Goal: Navigation & Orientation: Find specific page/section

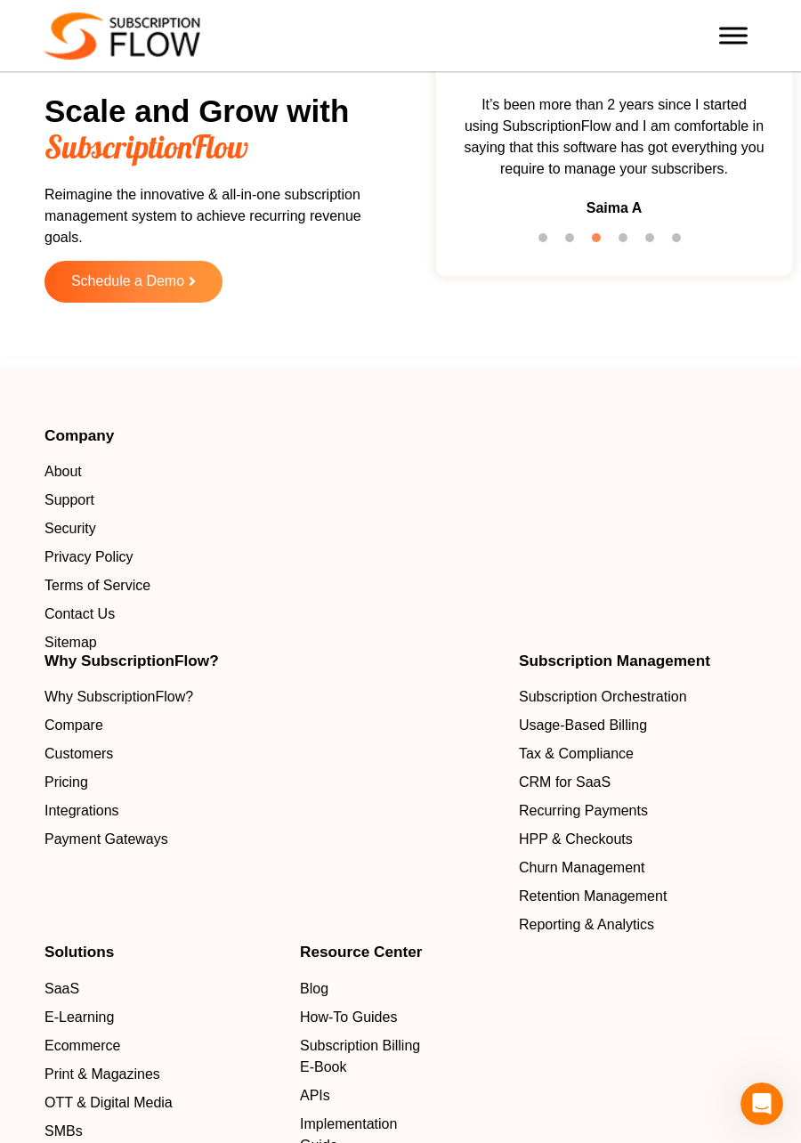
scroll to position [7981, 0]
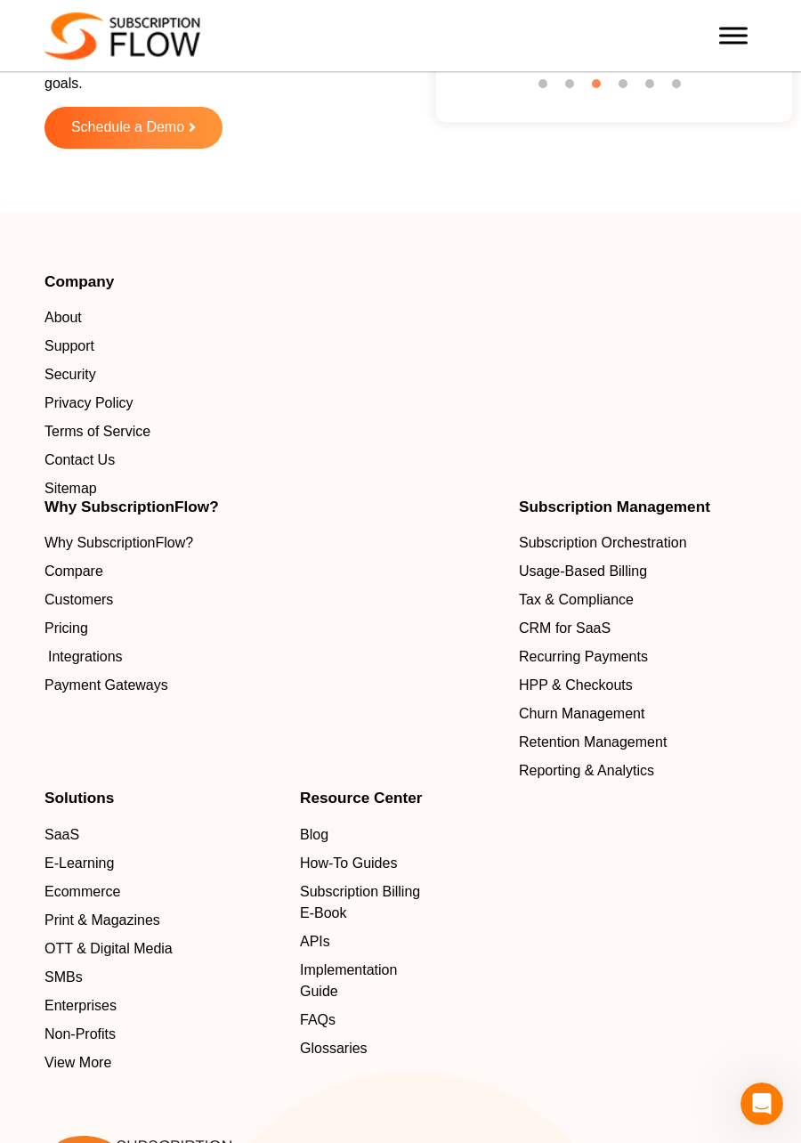
click at [110, 646] on span "Integrations" at bounding box center [85, 656] width 75 height 21
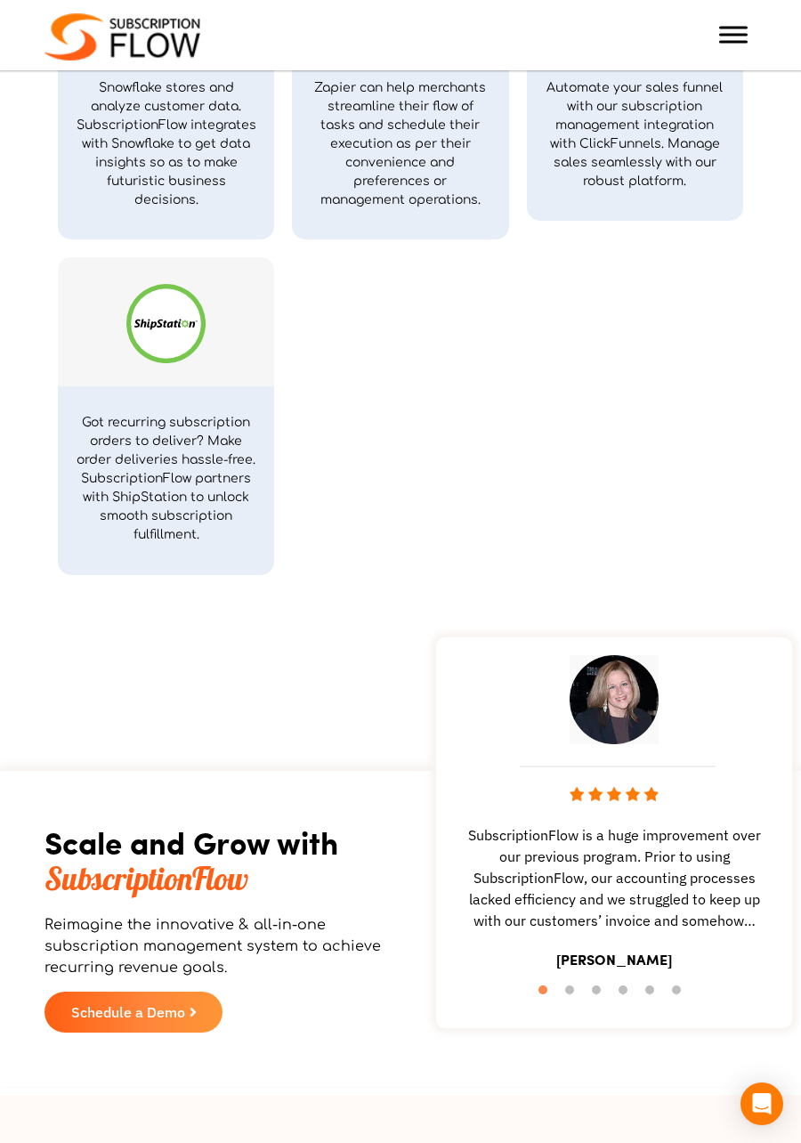
scroll to position [6267, 0]
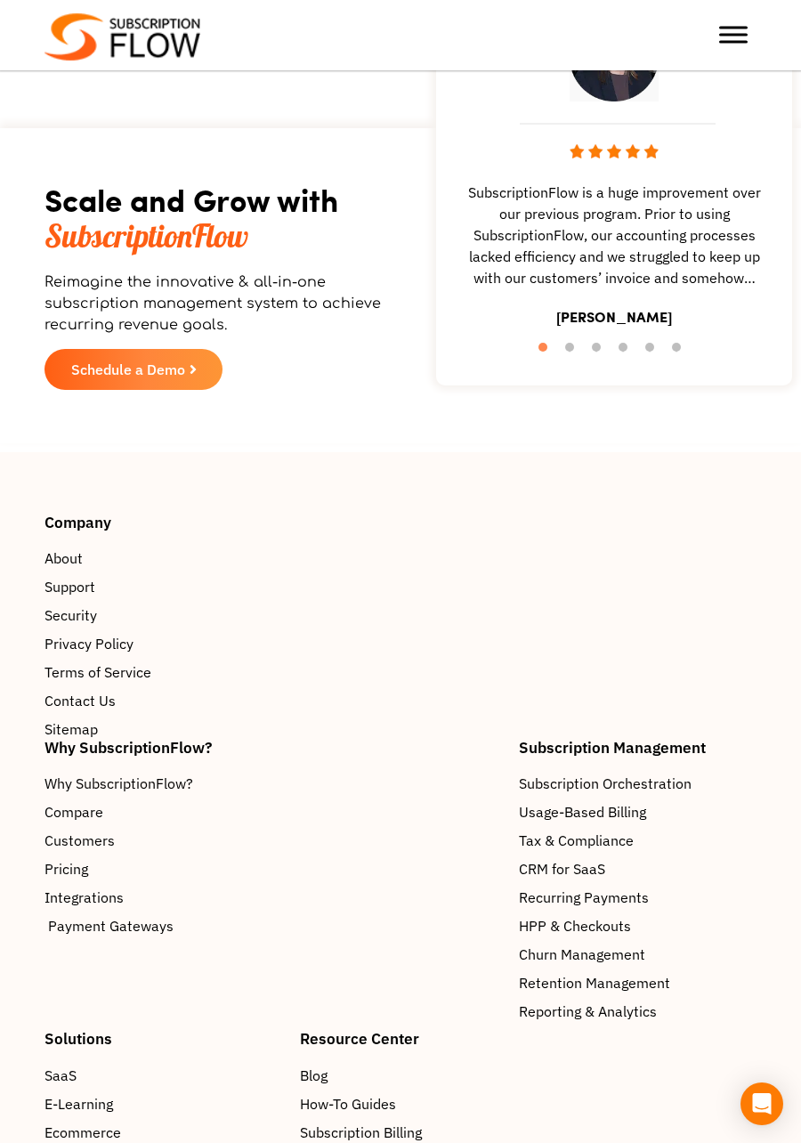
click at [147, 937] on span "Payment Gateways" at bounding box center [111, 925] width 126 height 21
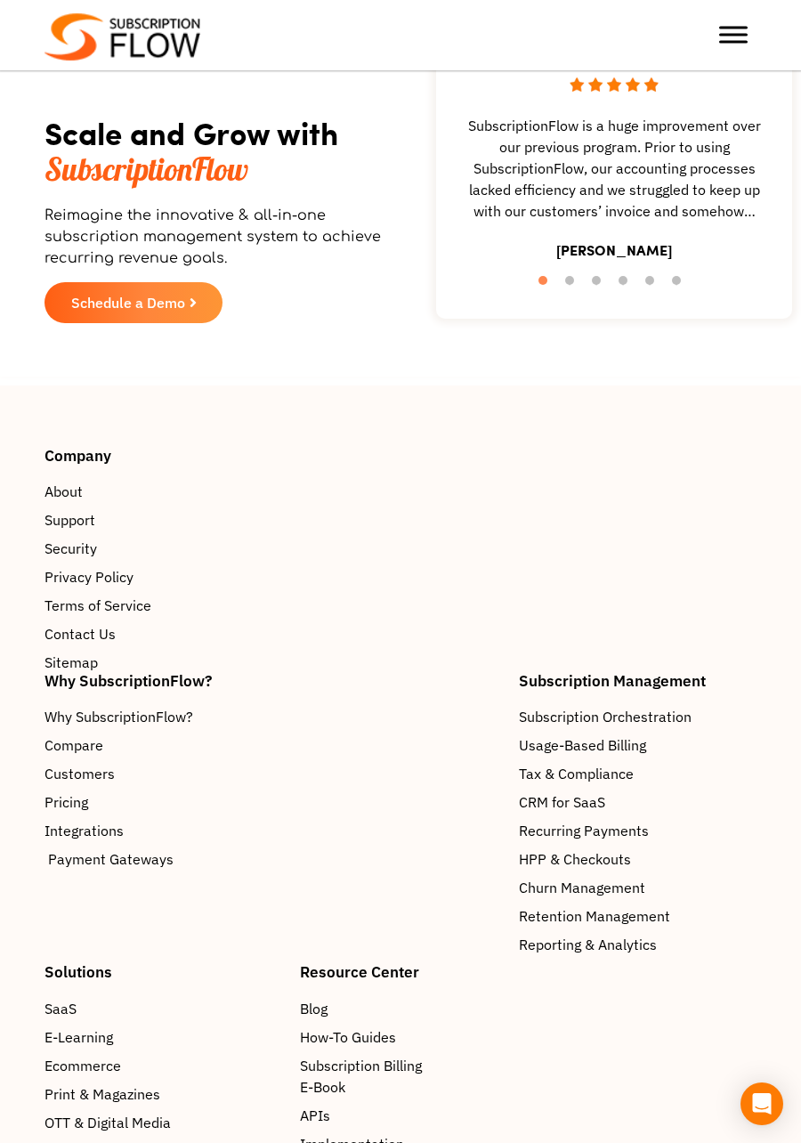
scroll to position [6972, 0]
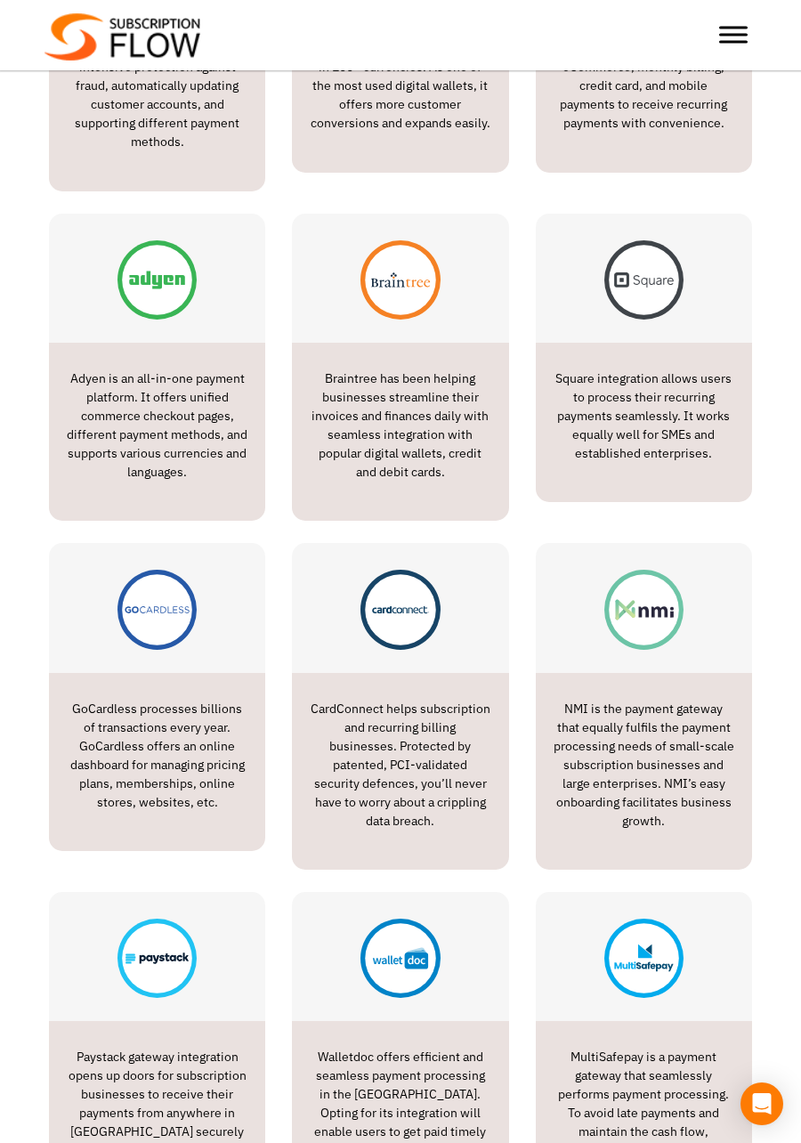
scroll to position [1031, 0]
